Goal: Task Accomplishment & Management: Use online tool/utility

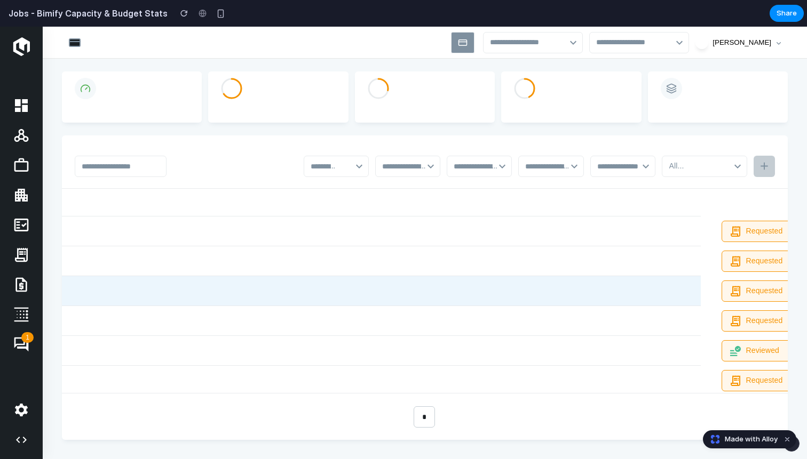
scroll to position [0, 228]
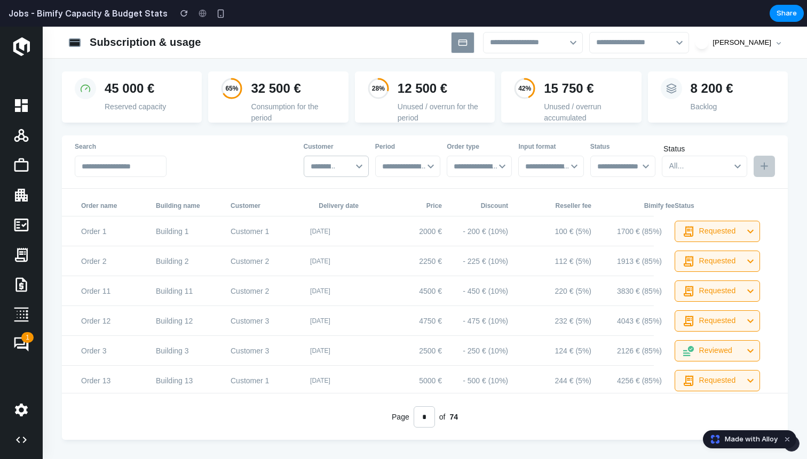
click at [361, 172] on icon "button" at bounding box center [359, 166] width 13 height 13
click at [416, 170] on input "text" at bounding box center [406, 166] width 48 height 15
click at [472, 171] on input "text" at bounding box center [477, 166] width 48 height 15
click at [545, 172] on input "text" at bounding box center [549, 166] width 48 height 15
click at [618, 173] on input "text" at bounding box center [621, 166] width 48 height 15
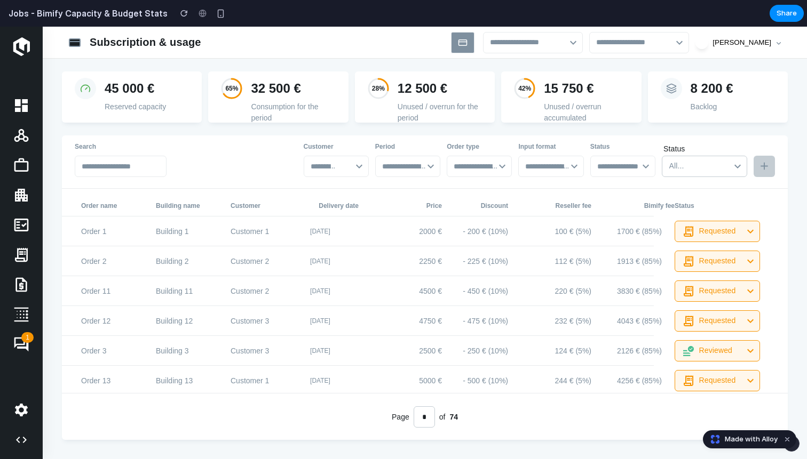
click at [713, 158] on div "All..." at bounding box center [706, 165] width 74 height 15
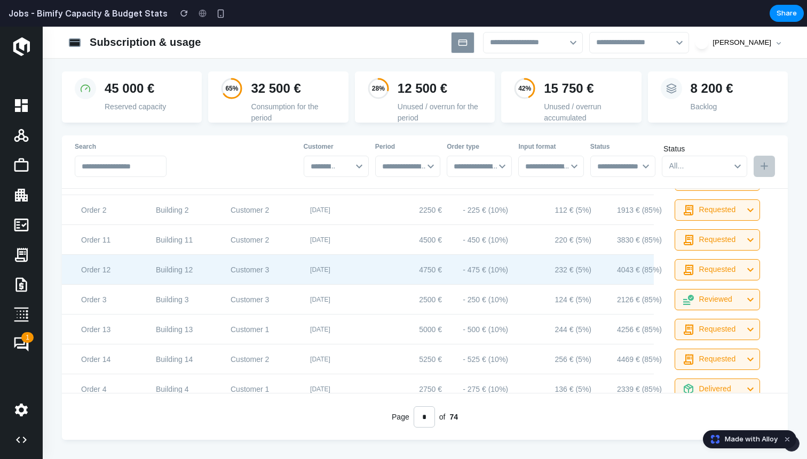
scroll to position [52, 228]
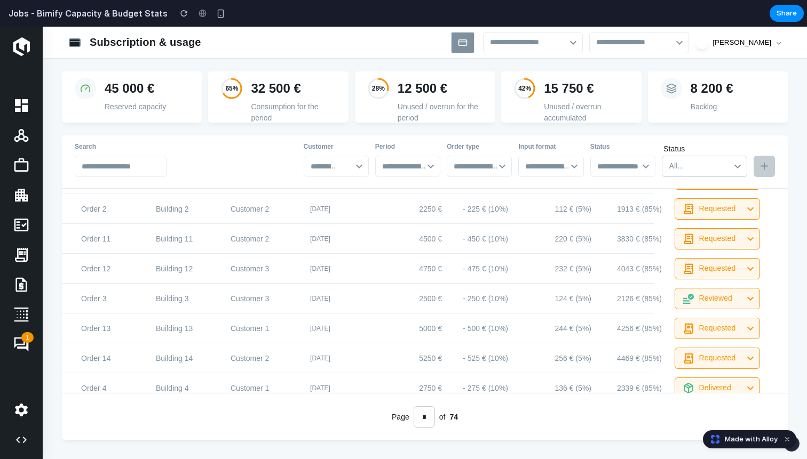
click at [739, 165] on div "All..." at bounding box center [706, 165] width 74 height 15
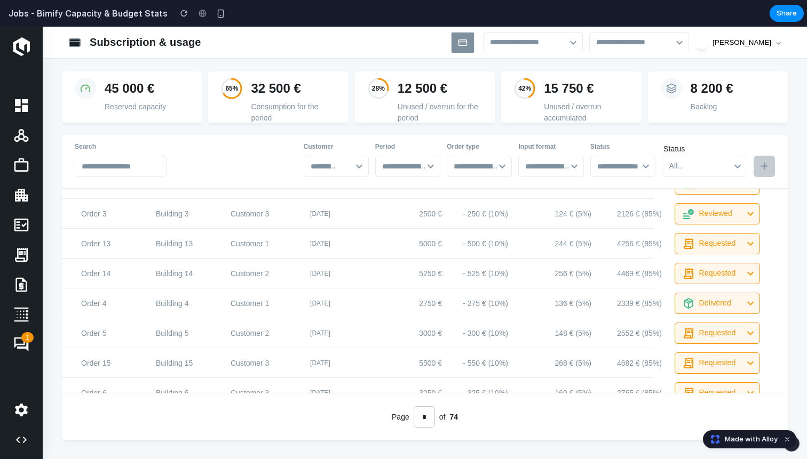
scroll to position [0, 228]
